Goal: Transaction & Acquisition: Purchase product/service

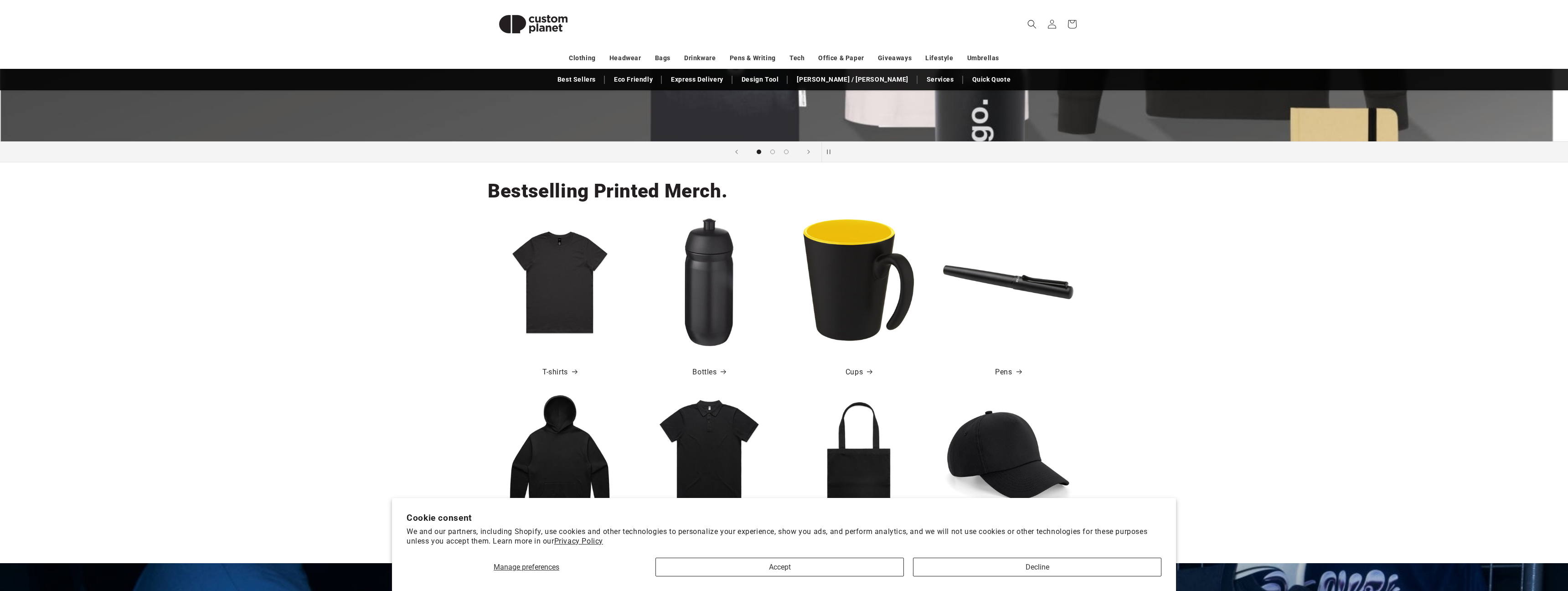
scroll to position [303, 0]
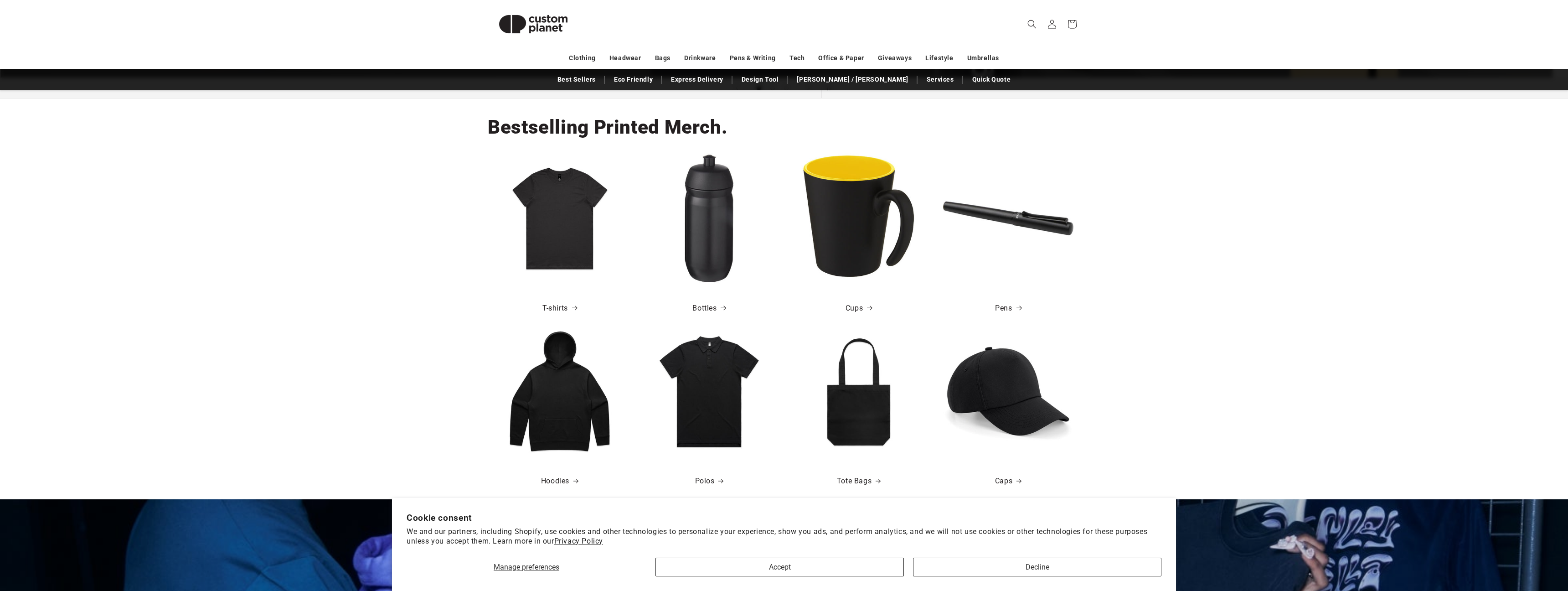
click at [541, 227] on img at bounding box center [560, 218] width 131 height 131
click at [559, 307] on link "T-shirts" at bounding box center [560, 308] width 35 height 13
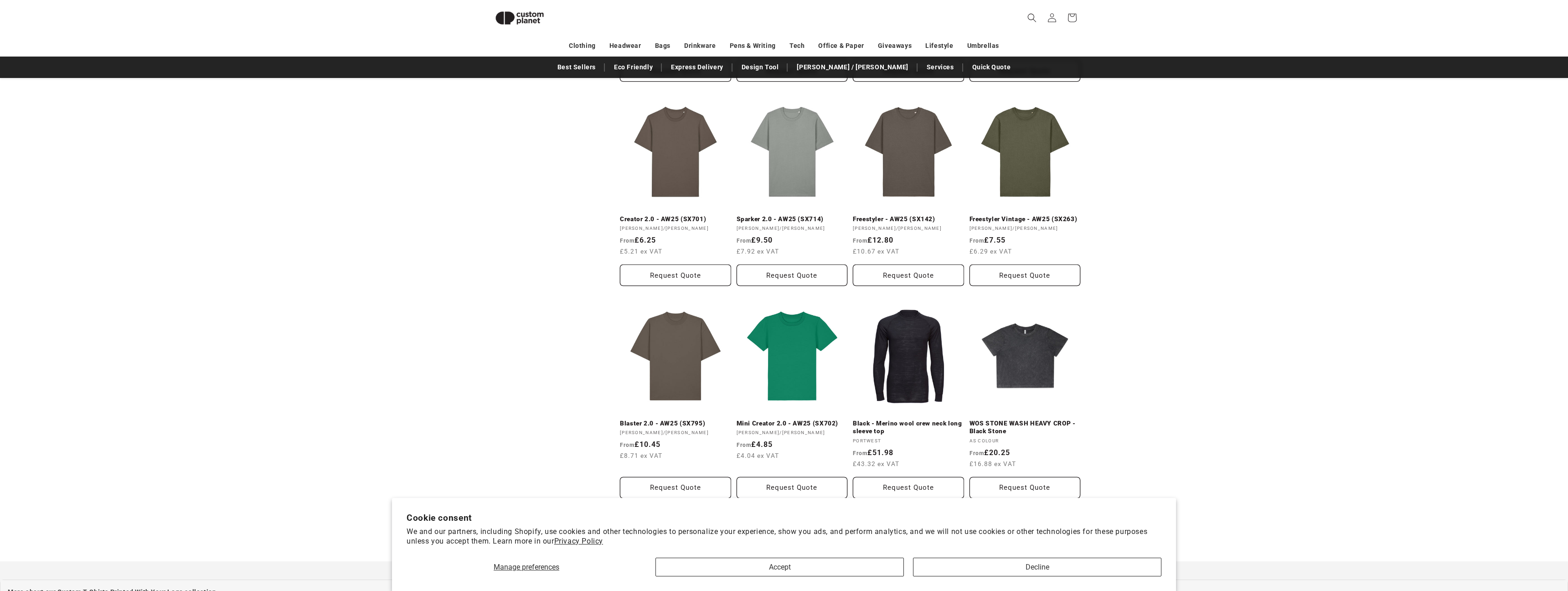
scroll to position [818, 0]
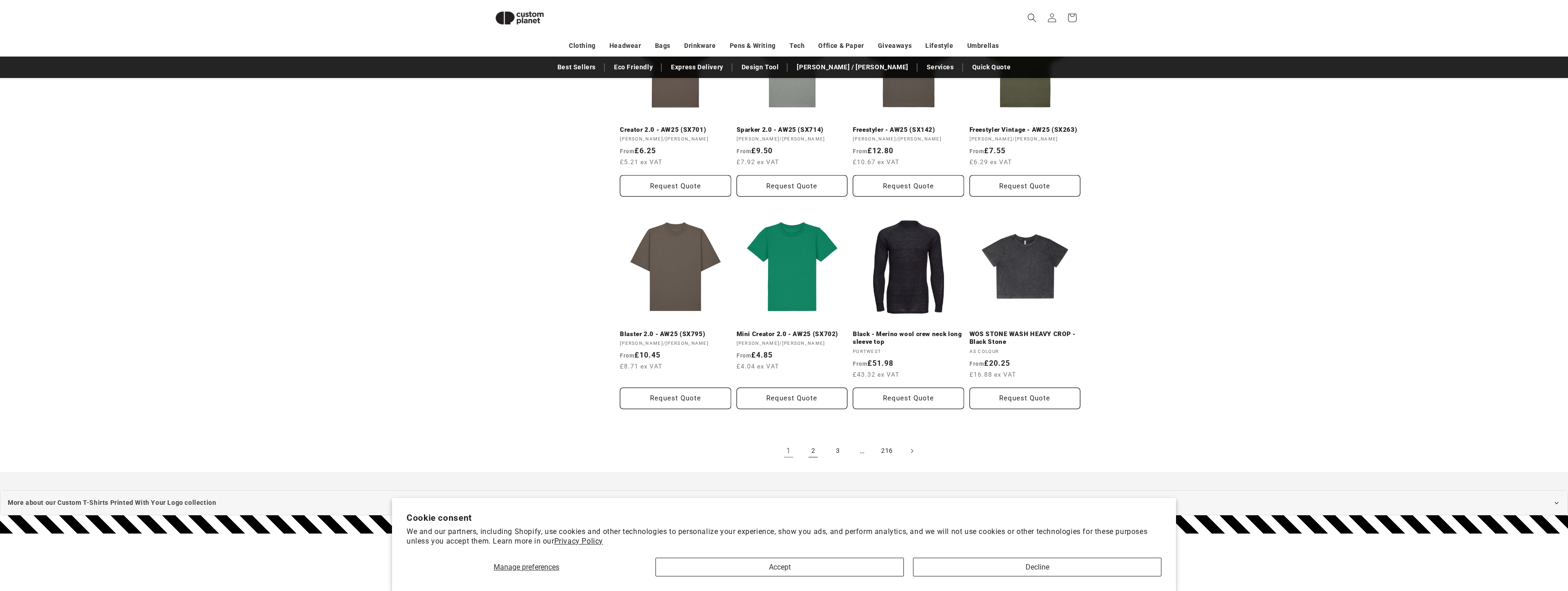
click at [811, 451] on link "2" at bounding box center [813, 451] width 20 height 20
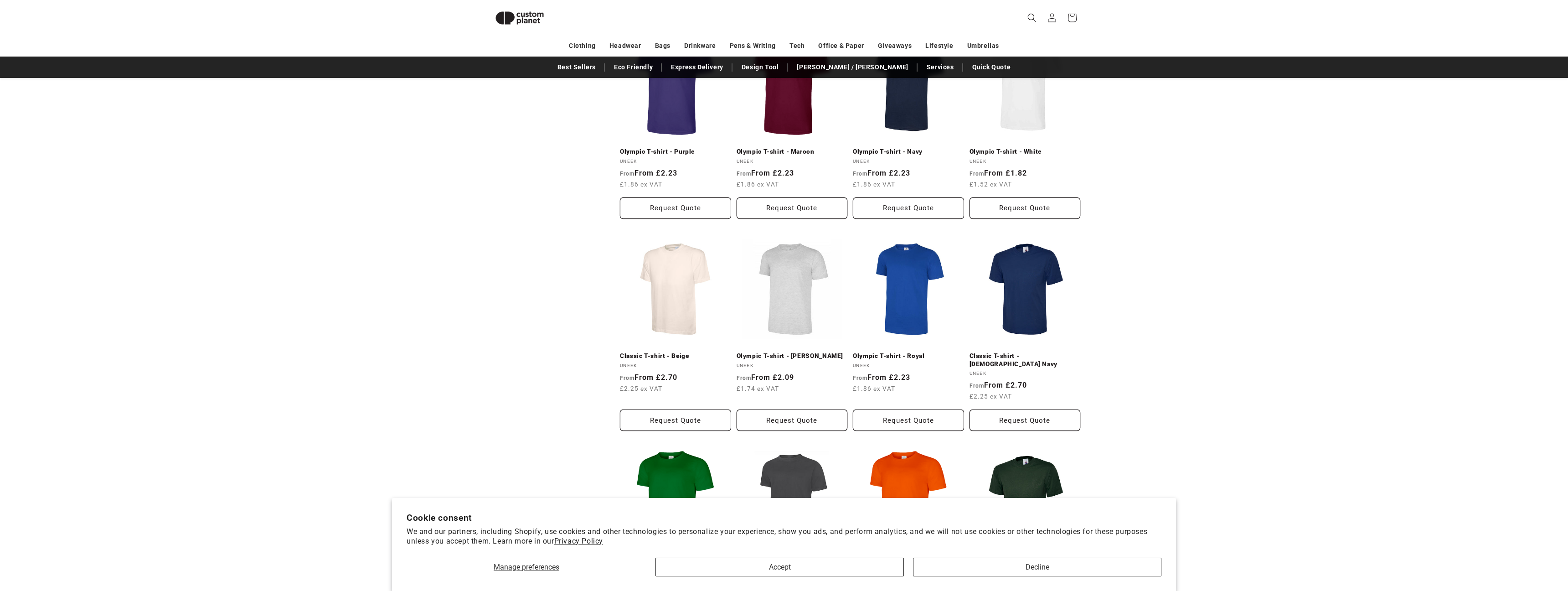
scroll to position [687, 0]
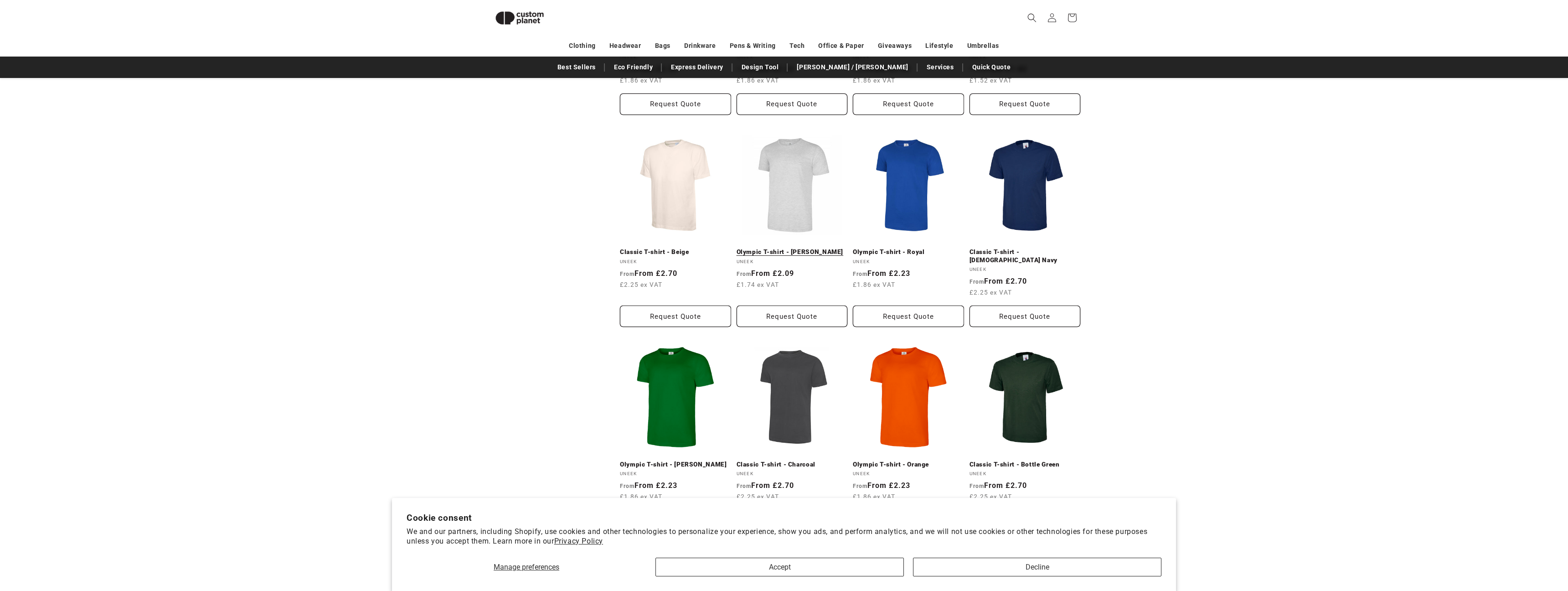
click at [779, 248] on link "Olympic T-shirt - Heather Grey" at bounding box center [792, 252] width 111 height 8
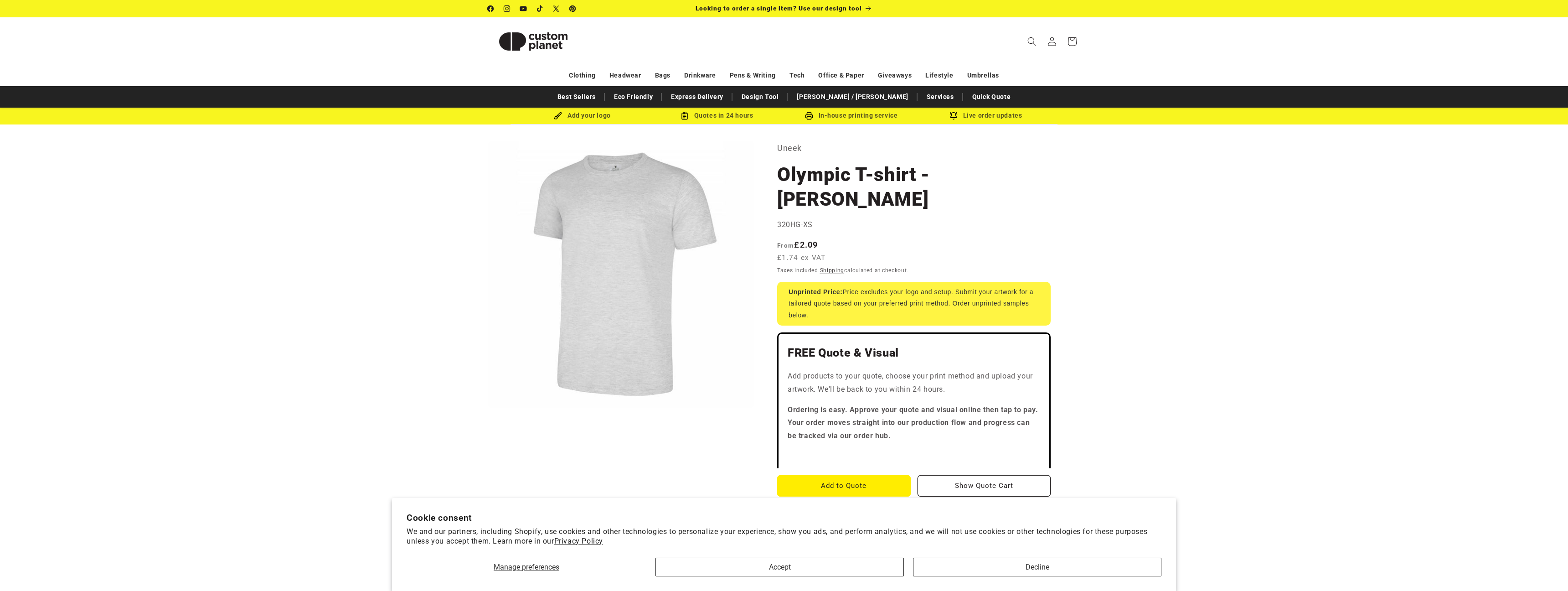
click at [590, 113] on div "Add your logo" at bounding box center [582, 115] width 134 height 11
drag, startPoint x: 576, startPoint y: 117, endPoint x: 566, endPoint y: 117, distance: 10.0
click at [572, 117] on div "Add your logo" at bounding box center [582, 115] width 134 height 11
click at [558, 117] on img at bounding box center [558, 115] width 8 height 8
drag, startPoint x: 580, startPoint y: 117, endPoint x: 603, endPoint y: 161, distance: 49.6
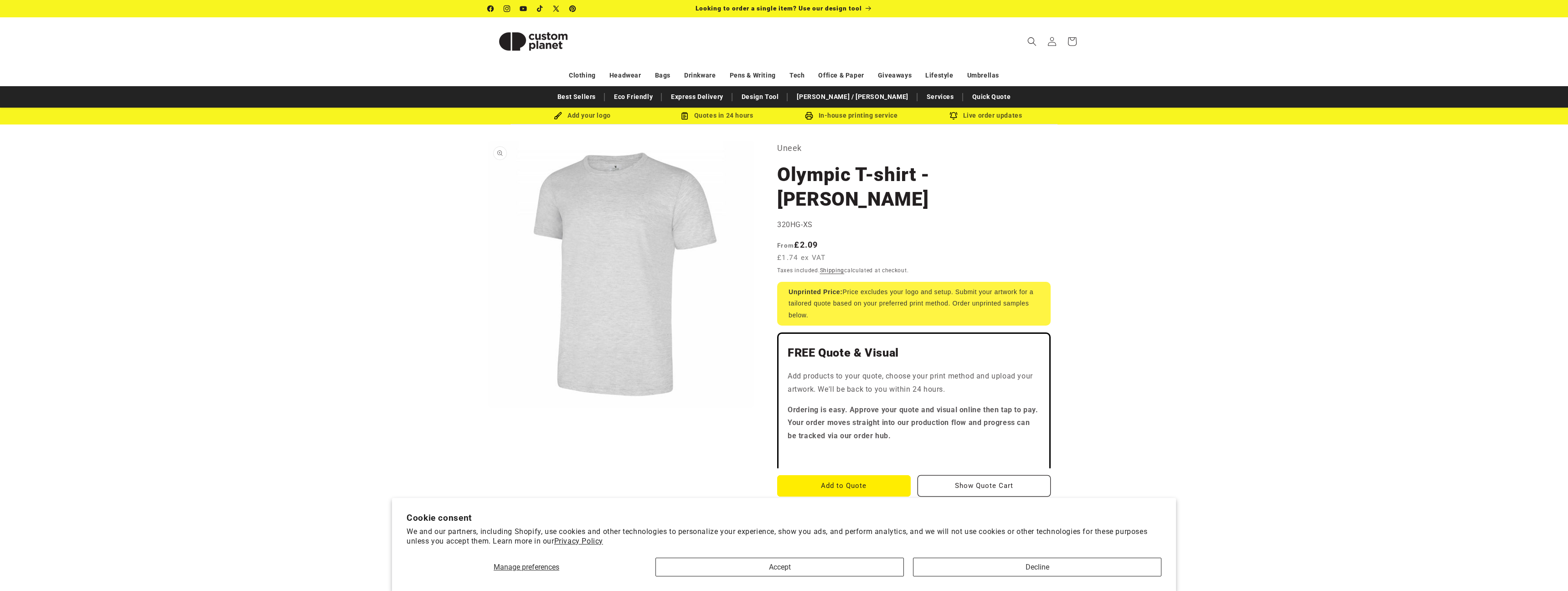
click at [580, 117] on div "Add your logo" at bounding box center [582, 115] width 134 height 11
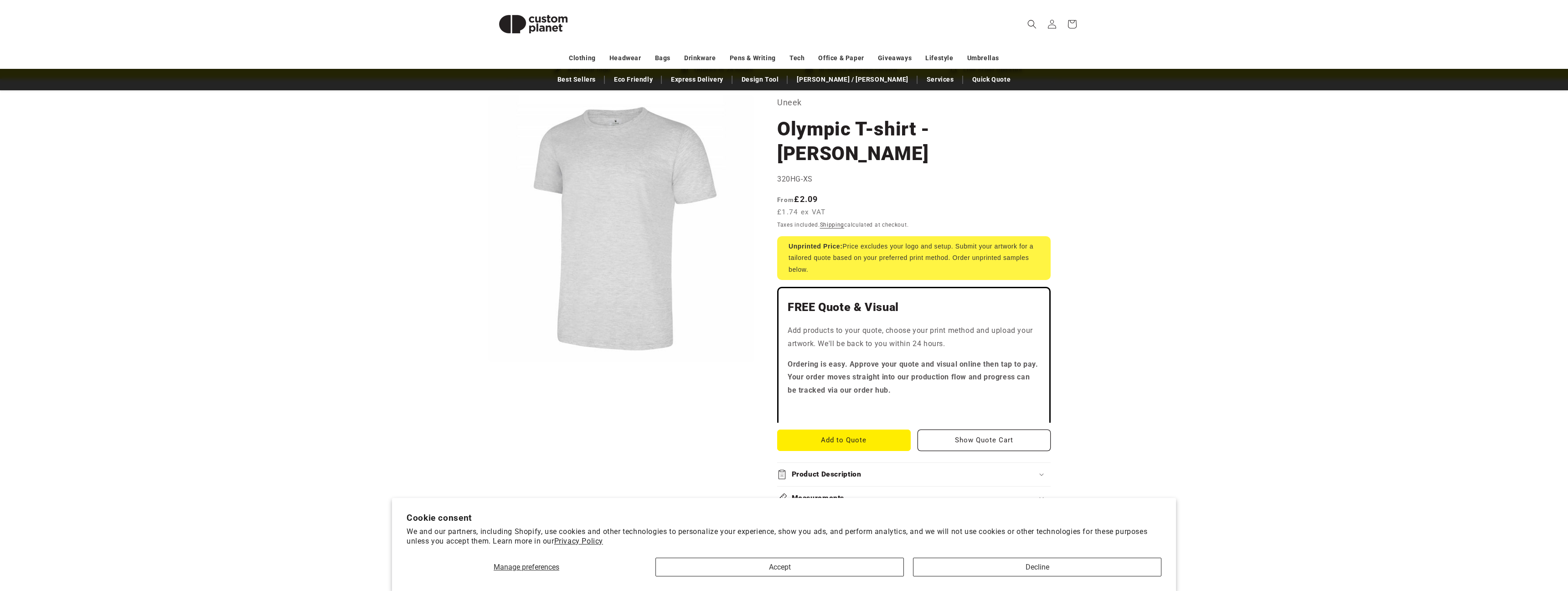
scroll to position [52, 0]
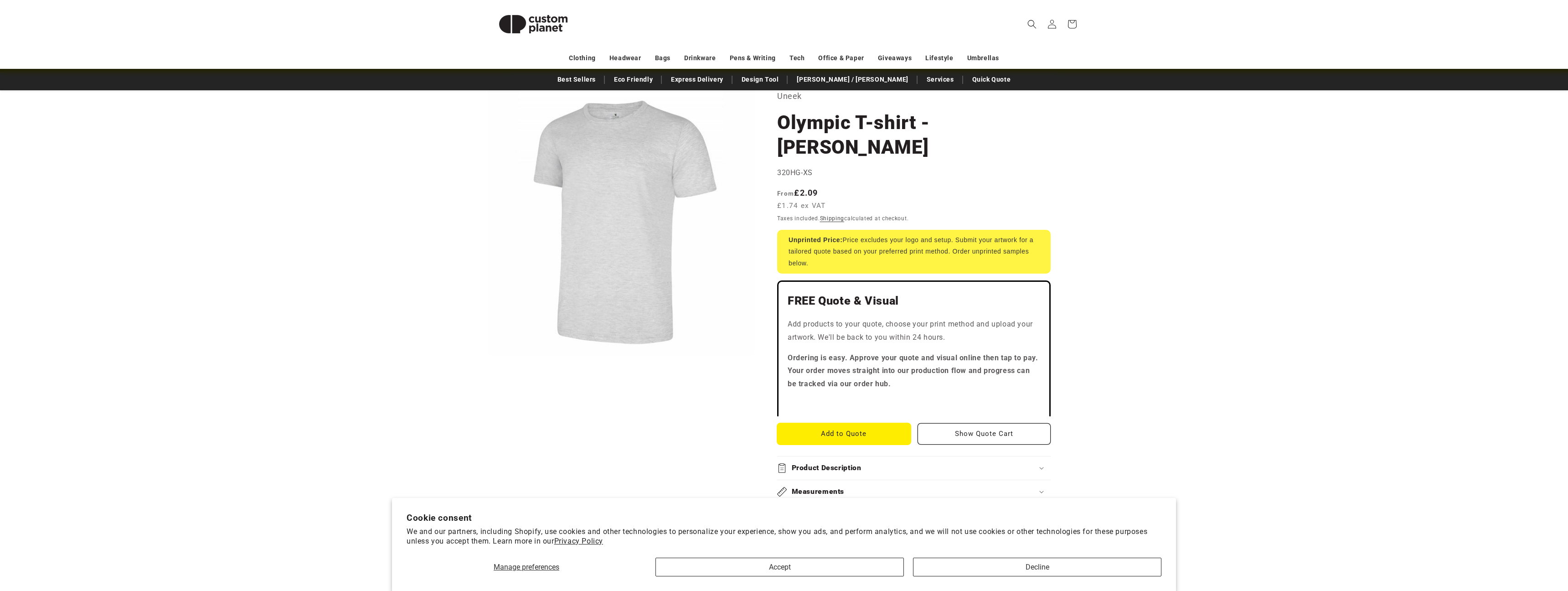
click at [868, 430] on button "Add to Quote" at bounding box center [844, 434] width 133 height 21
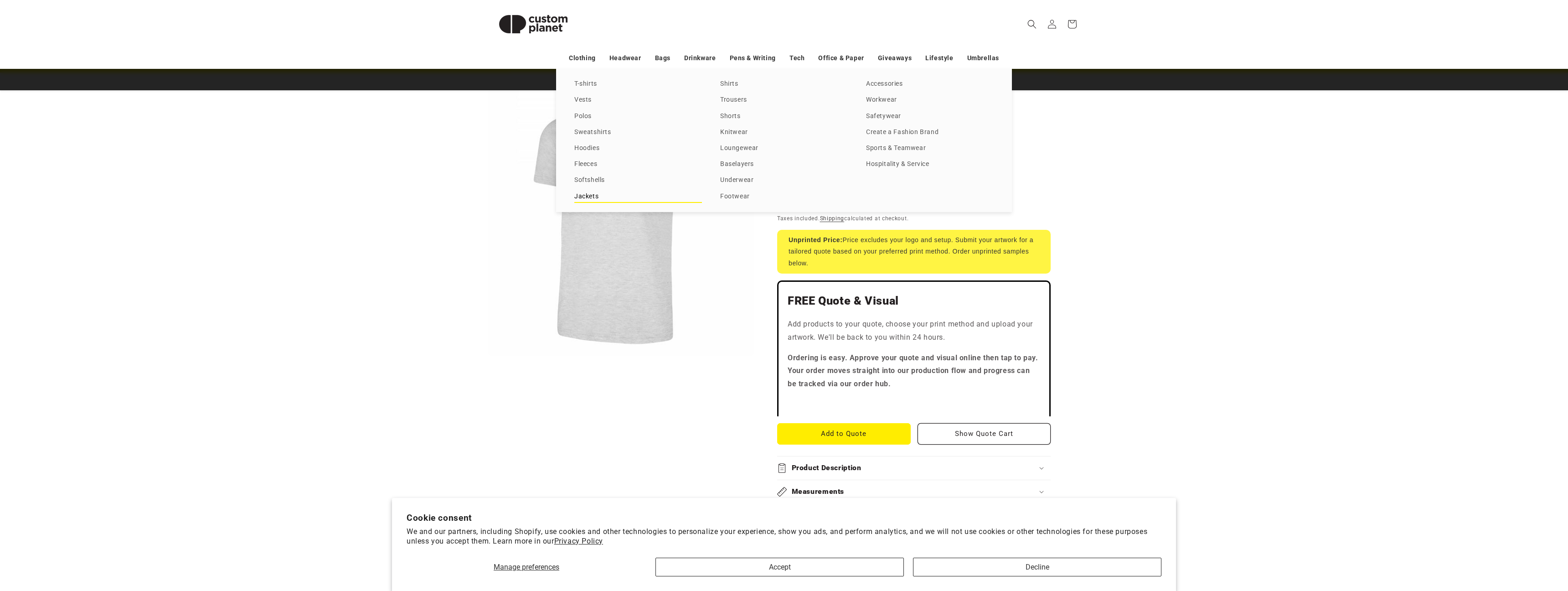
click at [594, 194] on link "Jackets" at bounding box center [638, 196] width 128 height 13
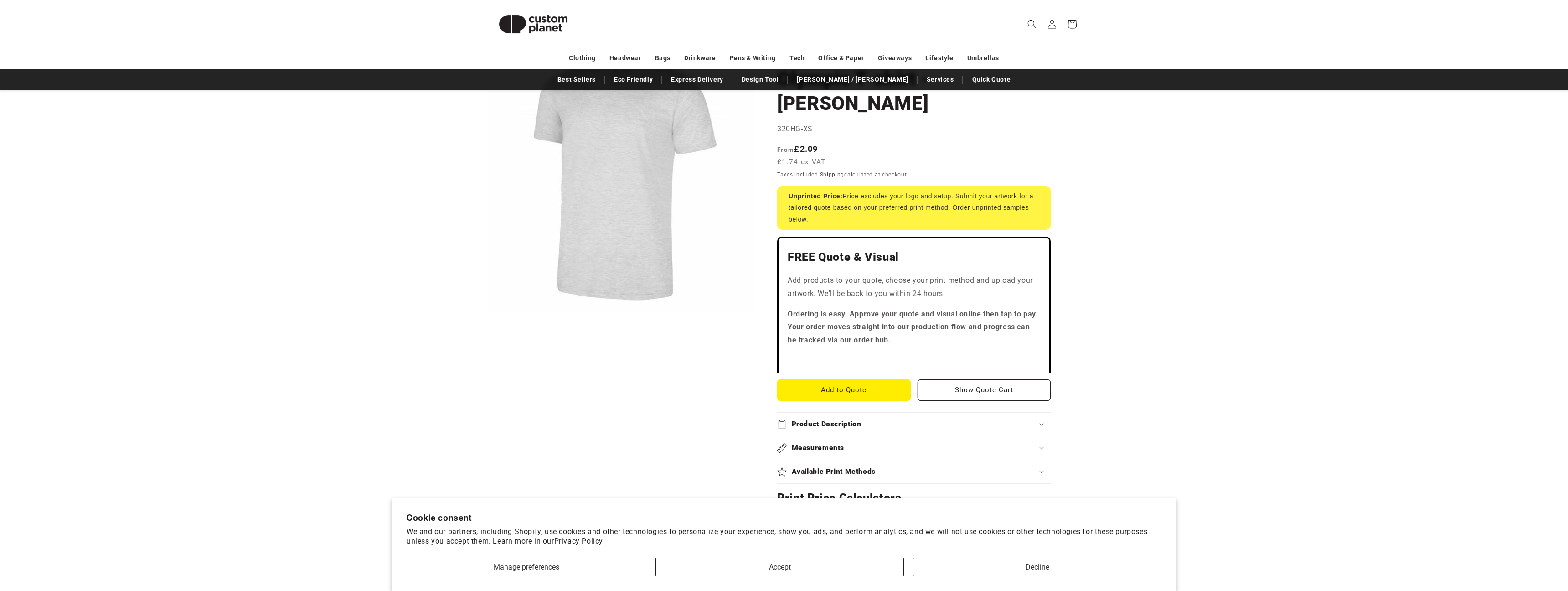
scroll to position [97, 0]
click at [780, 77] on link "Design Tool" at bounding box center [760, 80] width 46 height 16
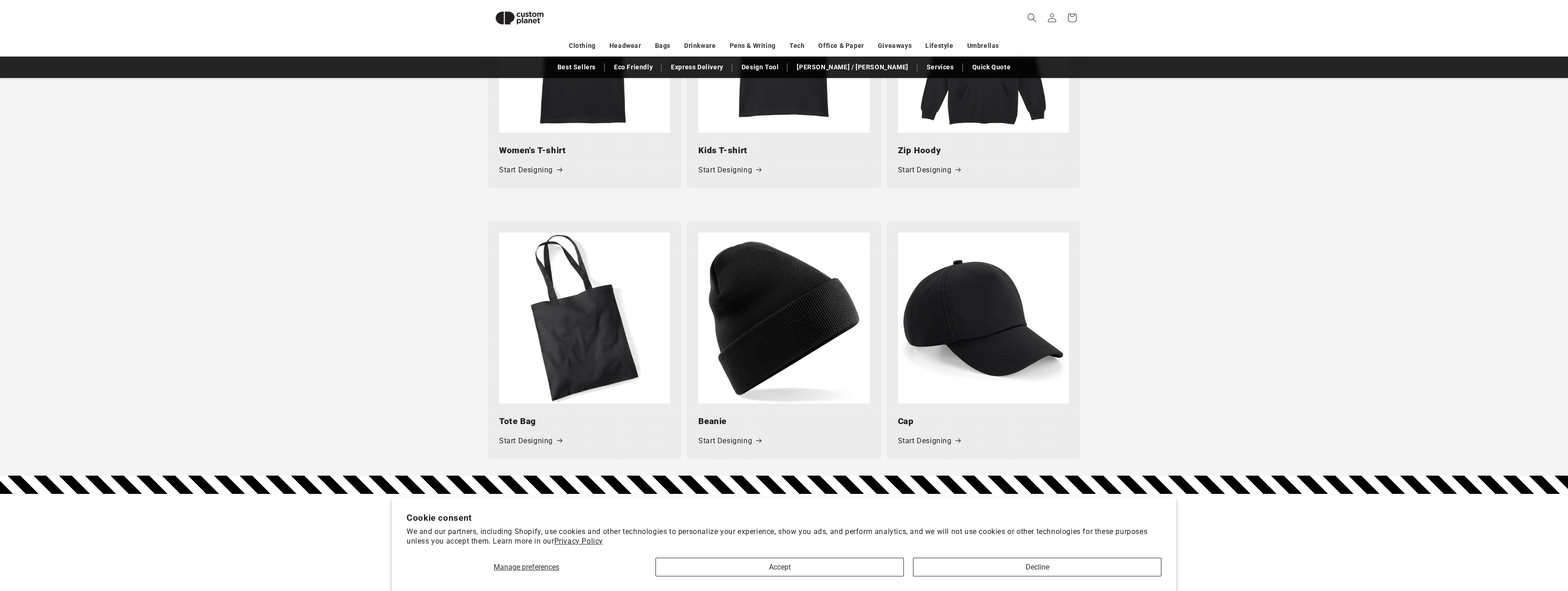
scroll to position [1232, 0]
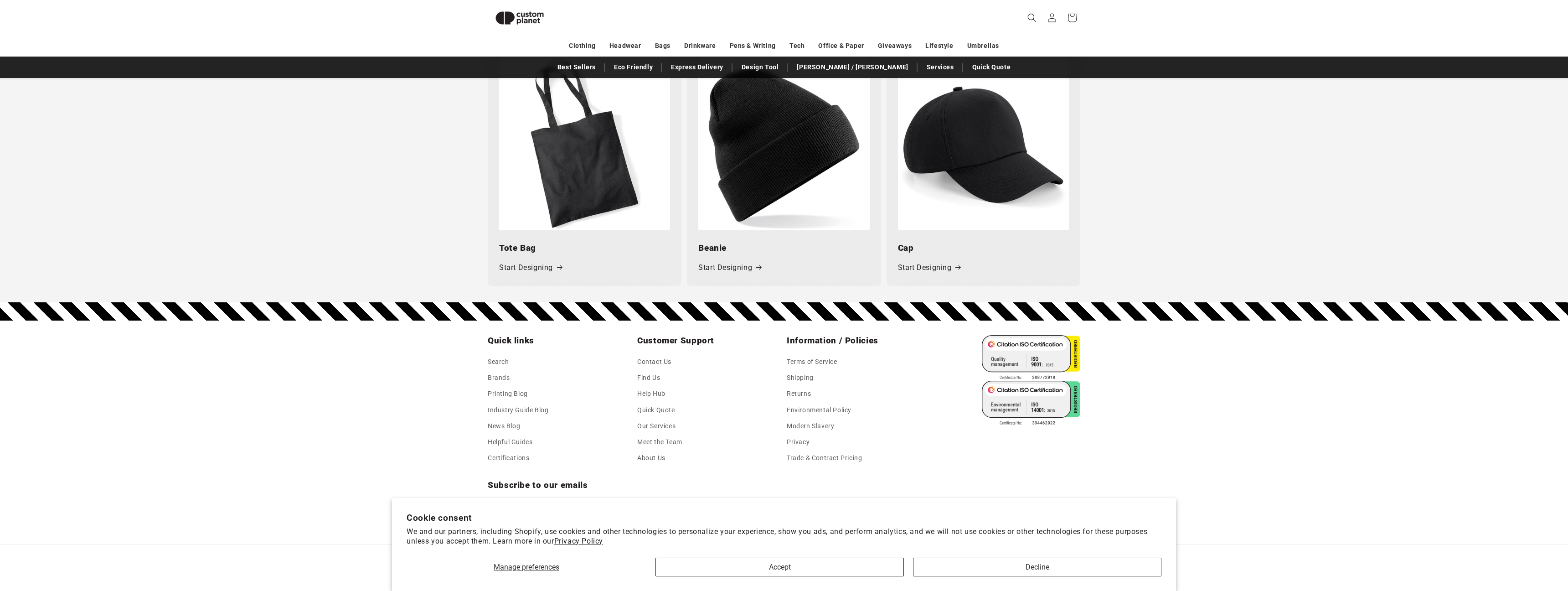
click at [960, 190] on img at bounding box center [984, 145] width 171 height 171
click at [944, 265] on link "Start Designing" at bounding box center [929, 268] width 63 height 13
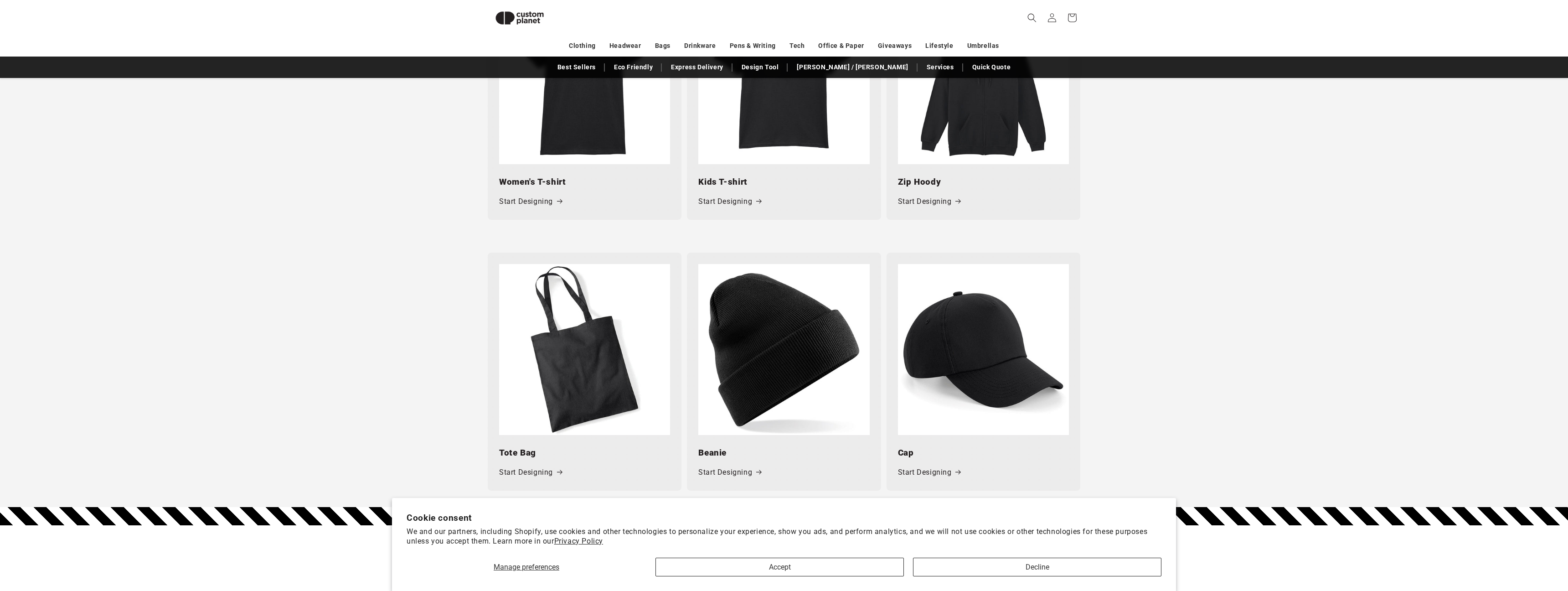
scroll to position [1006, 0]
